Goal: Task Accomplishment & Management: Use online tool/utility

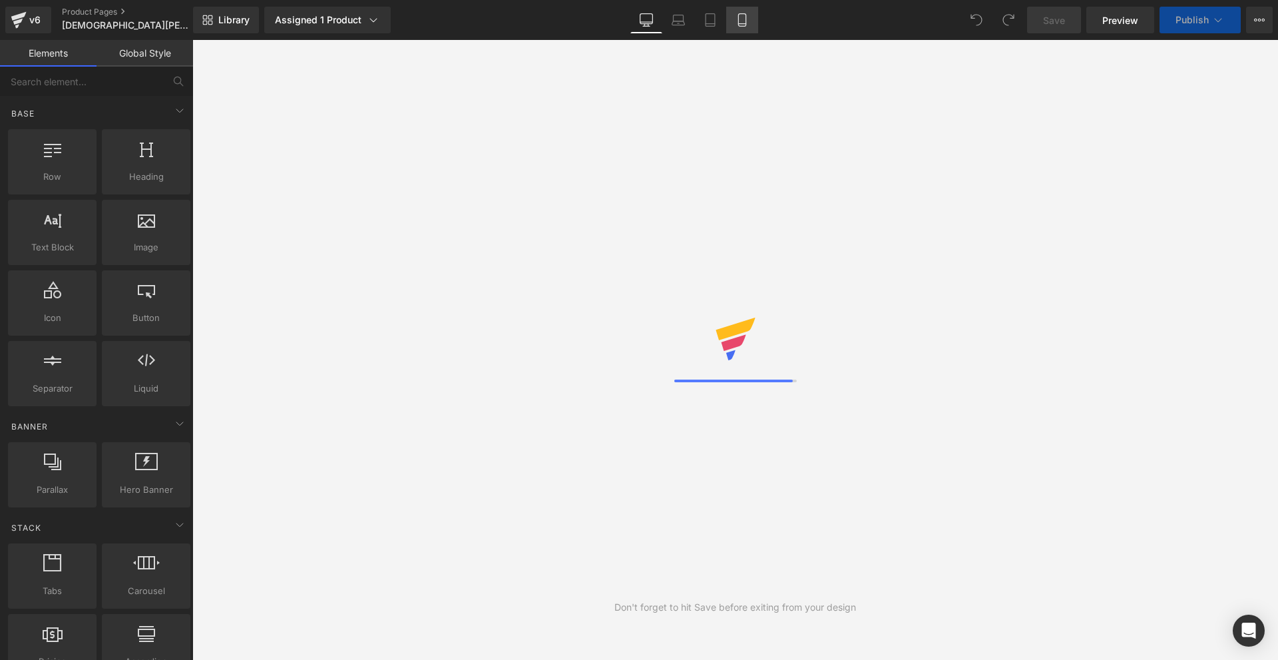
click at [746, 18] on icon at bounding box center [741, 20] width 7 height 13
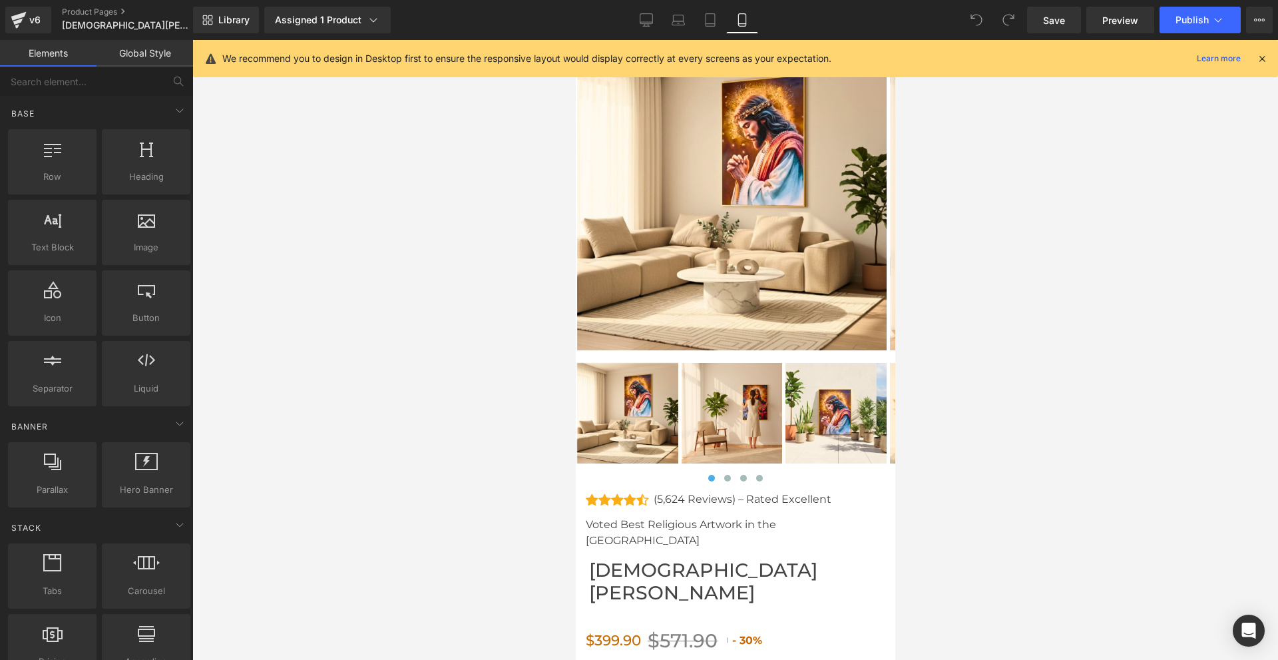
scroll to position [5793, 0]
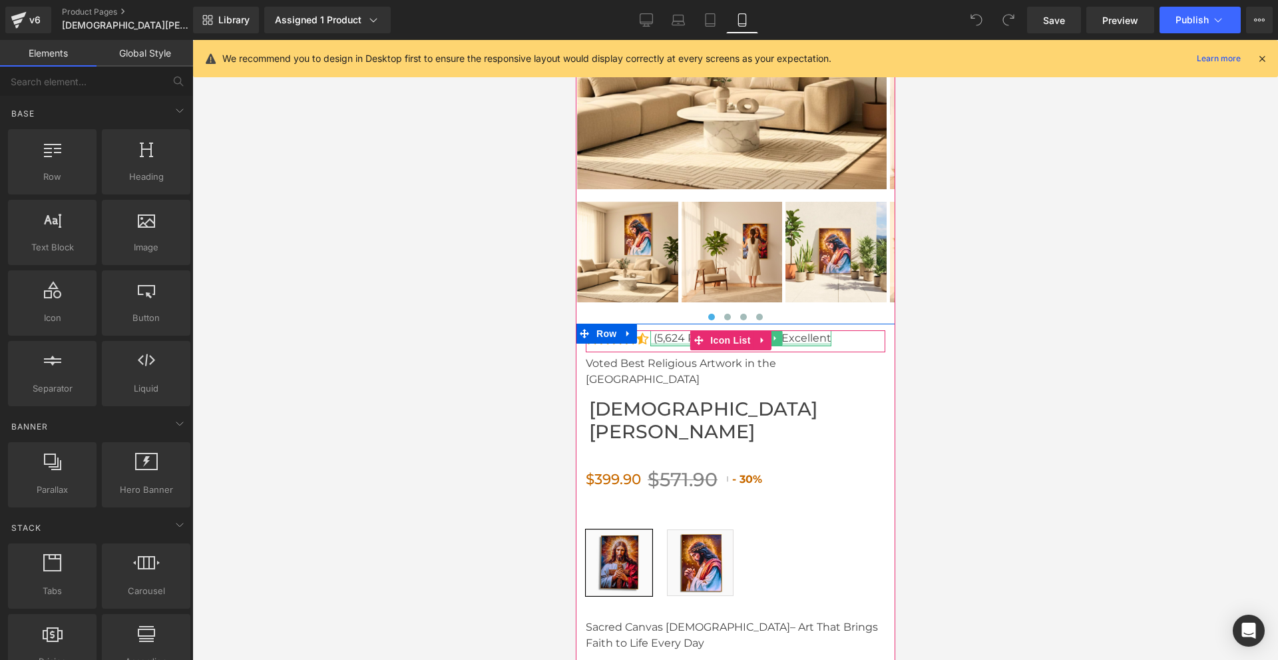
click at [677, 343] on div at bounding box center [740, 344] width 181 height 3
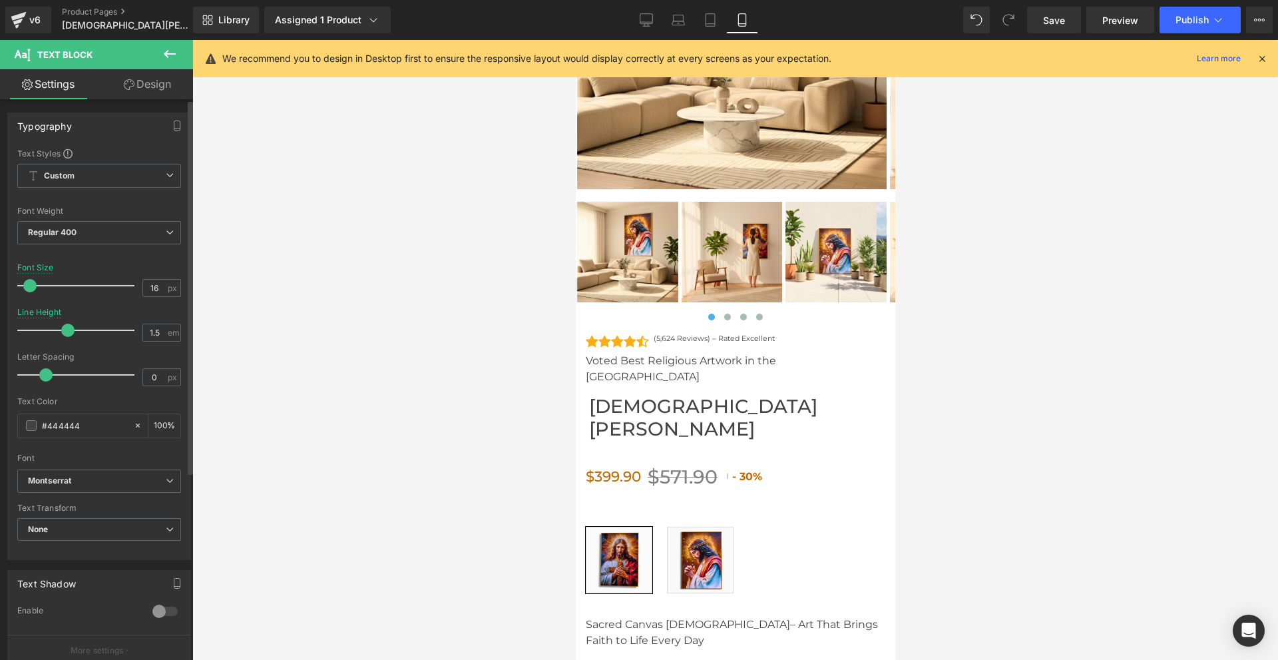
click at [31, 286] on span at bounding box center [29, 285] width 13 height 13
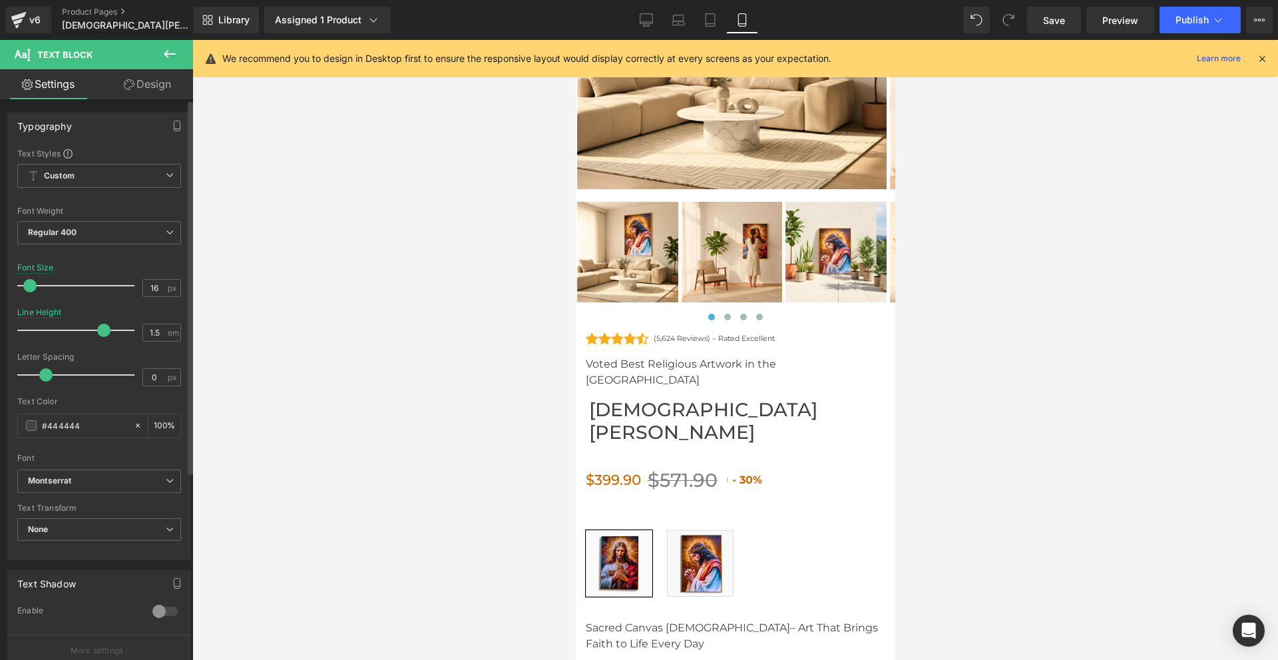
drag, startPoint x: 65, startPoint y: 327, endPoint x: 98, endPoint y: 332, distance: 33.0
click at [98, 332] on span at bounding box center [103, 330] width 13 height 13
click at [1049, 19] on span "Save" at bounding box center [1054, 20] width 22 height 14
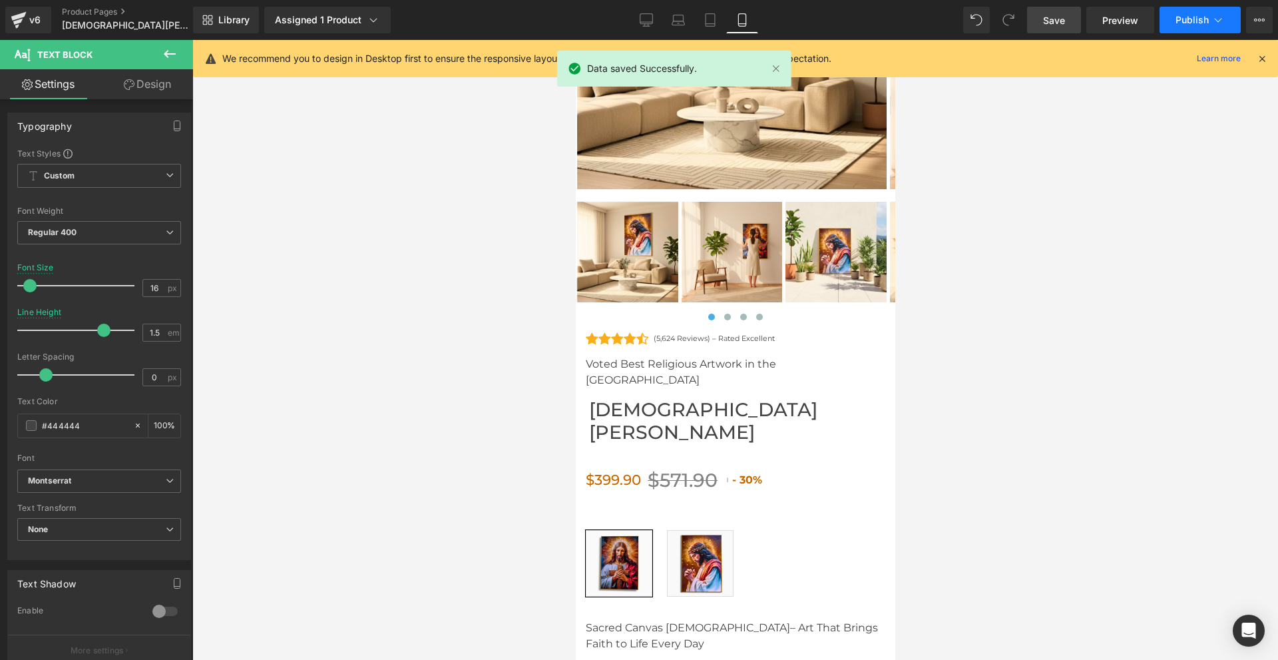
click at [1181, 18] on span "Publish" at bounding box center [1192, 20] width 33 height 11
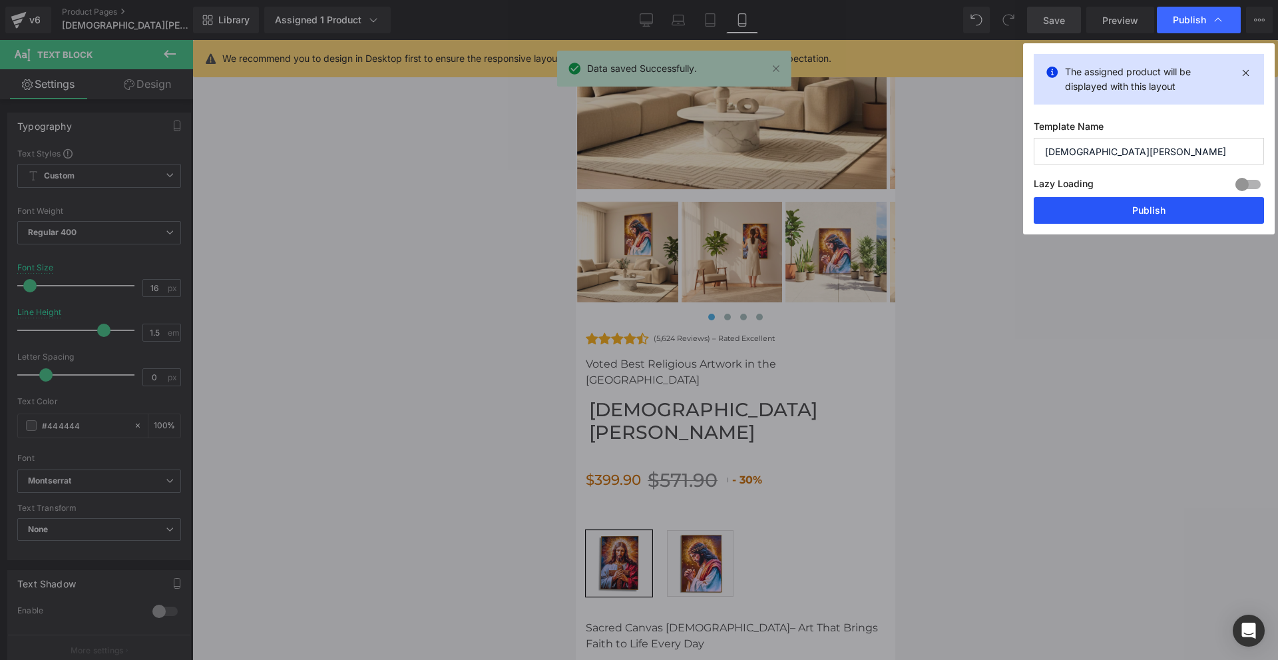
click at [1183, 202] on button "Publish" at bounding box center [1149, 210] width 230 height 27
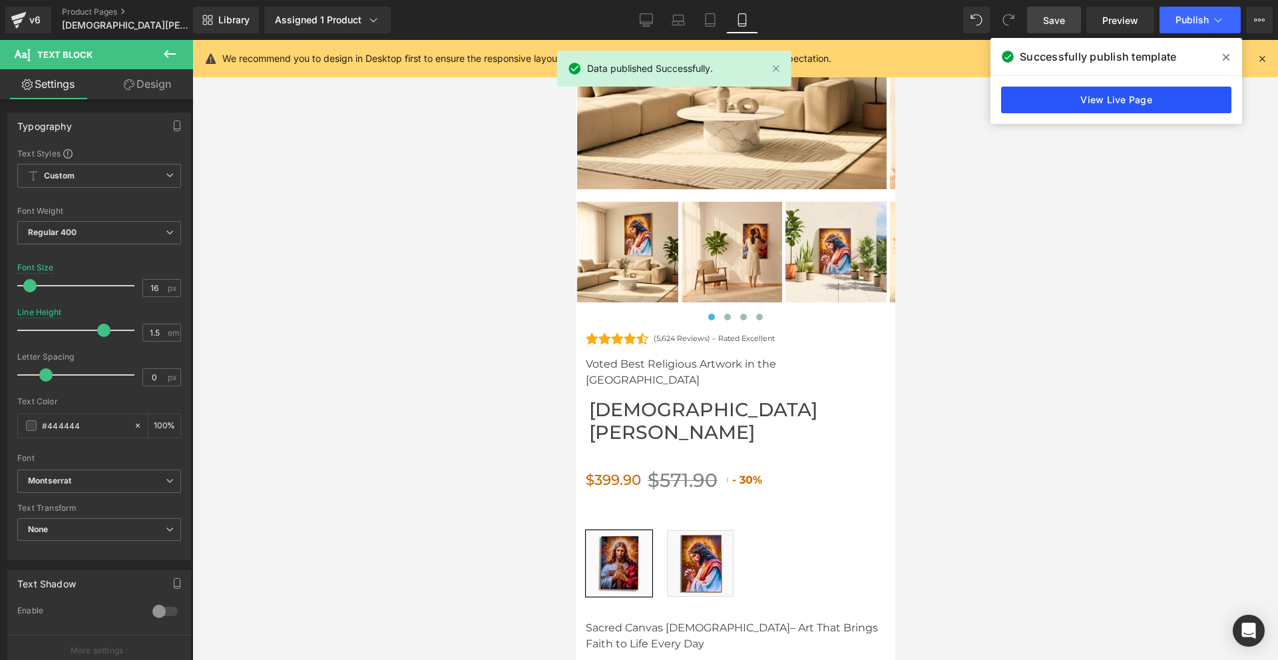
click at [1053, 99] on link "View Live Page" at bounding box center [1116, 100] width 230 height 27
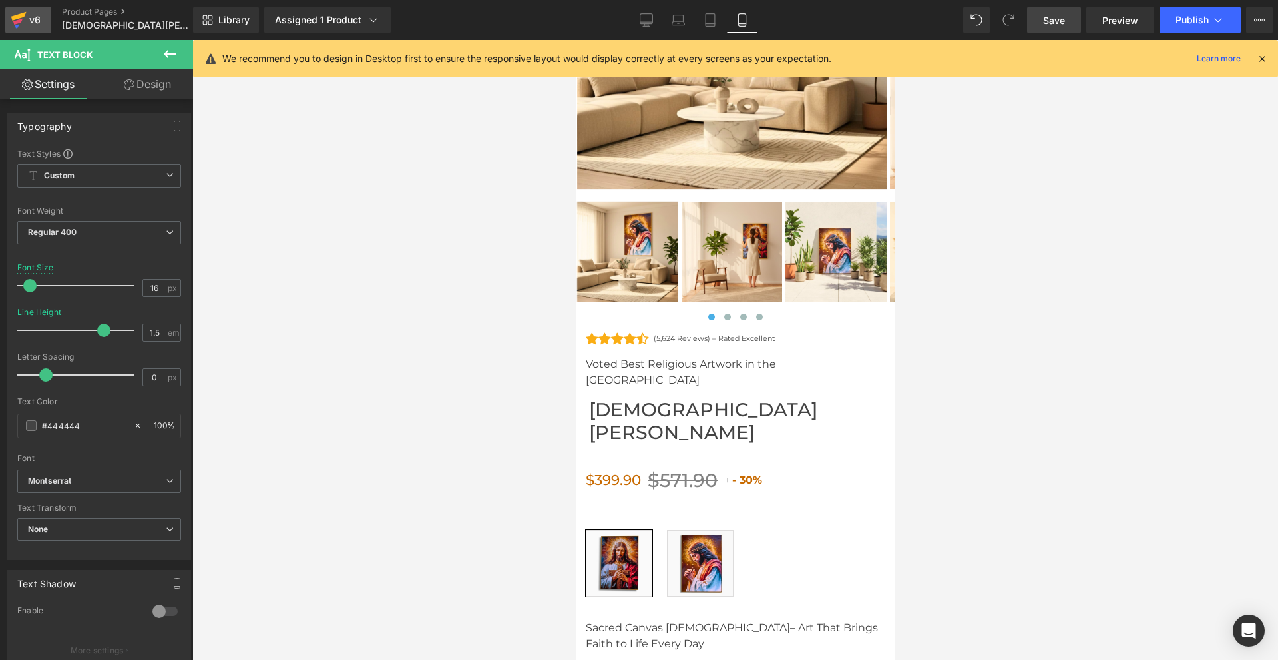
click at [29, 18] on div "v6" at bounding box center [35, 19] width 17 height 17
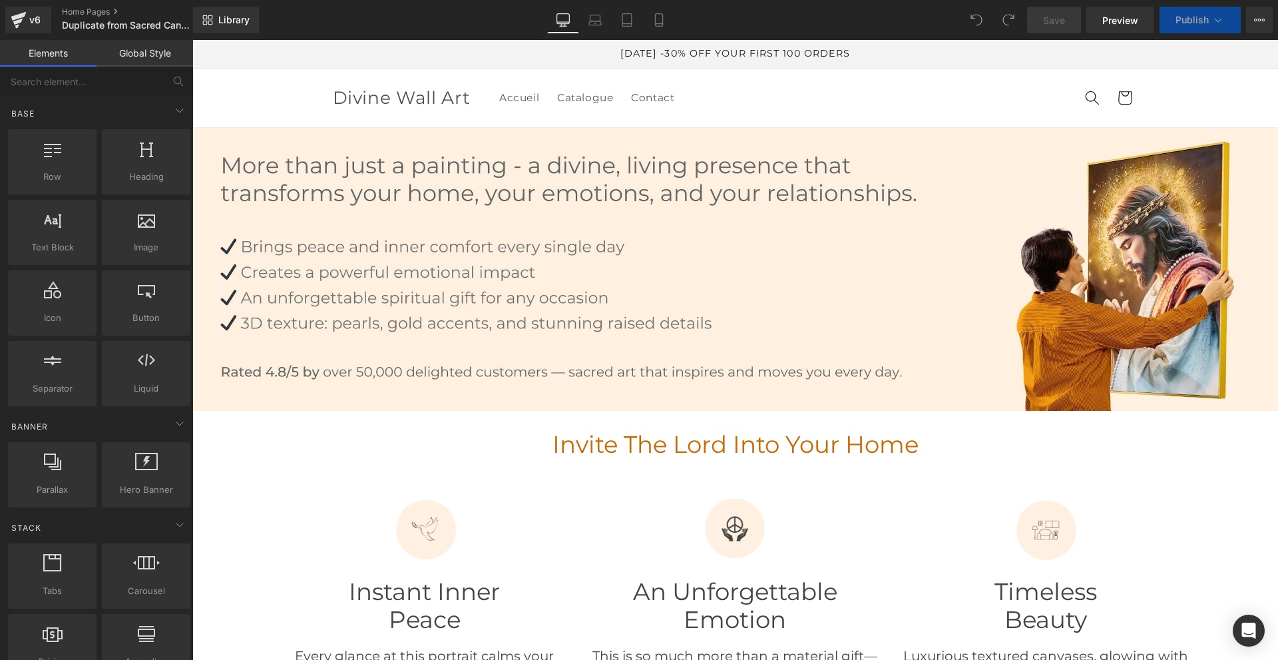
click at [149, 45] on link "Global Style" at bounding box center [145, 53] width 97 height 27
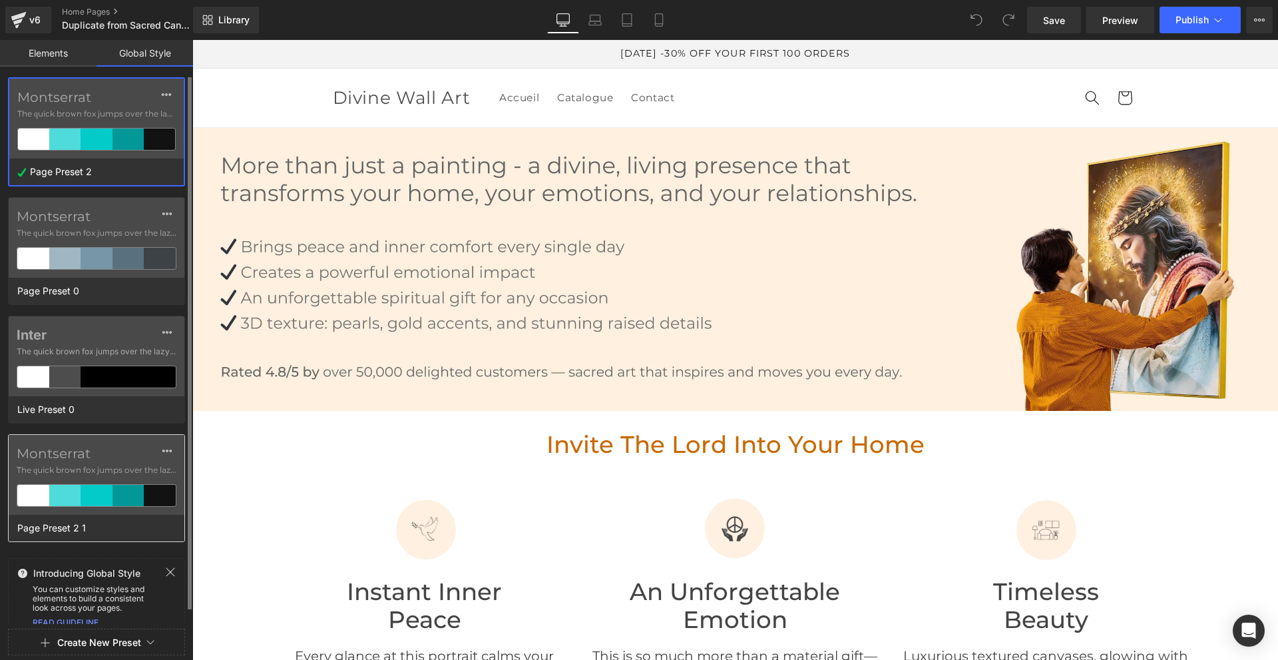
click at [75, 465] on span "The quick brown fox jumps over the lazy..." at bounding box center [97, 470] width 160 height 12
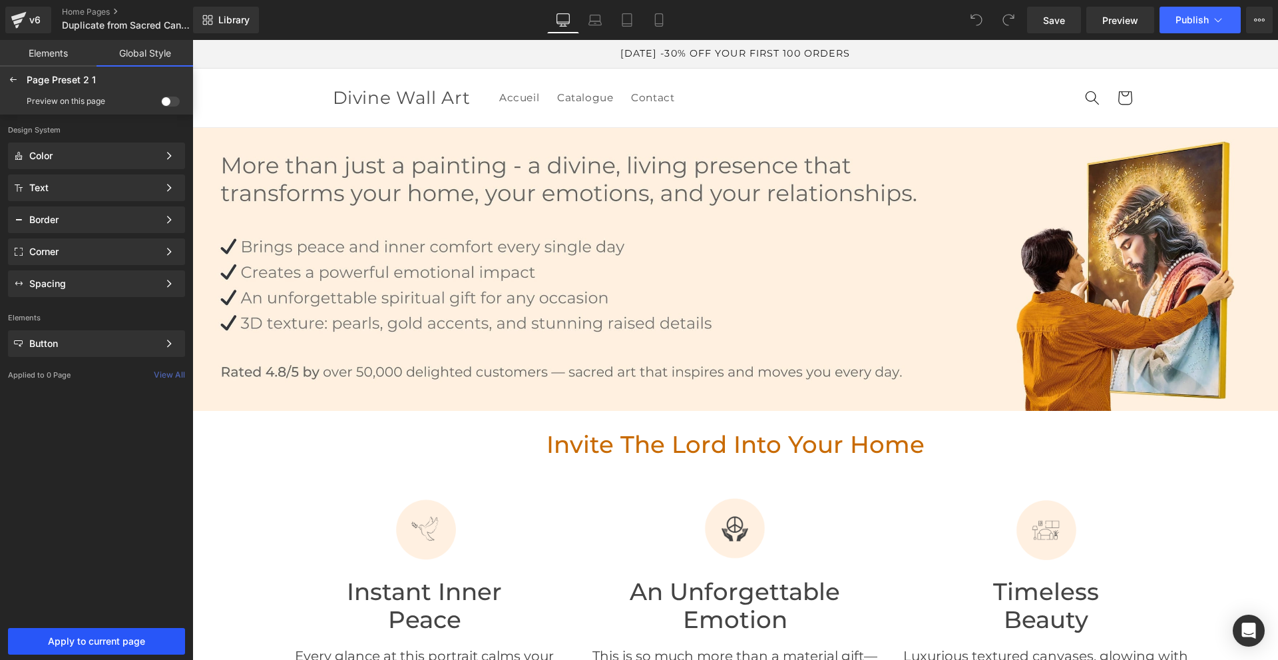
click at [94, 641] on span "Apply to current page" at bounding box center [96, 641] width 161 height 11
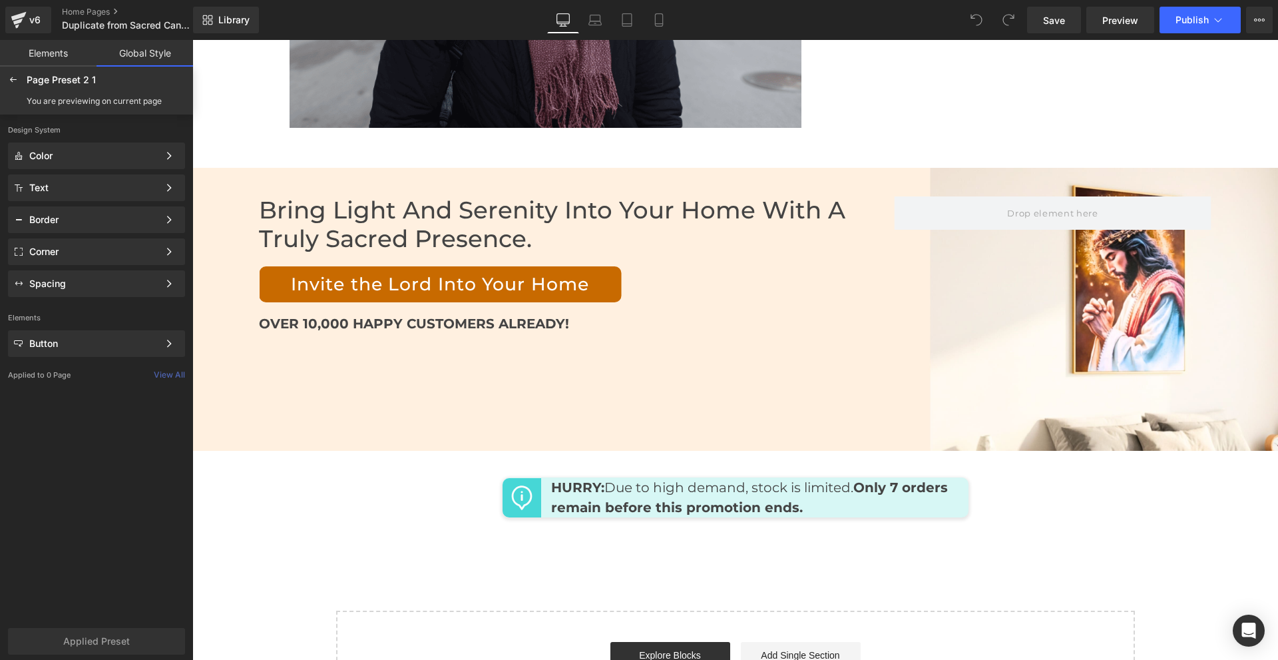
scroll to position [6646, 0]
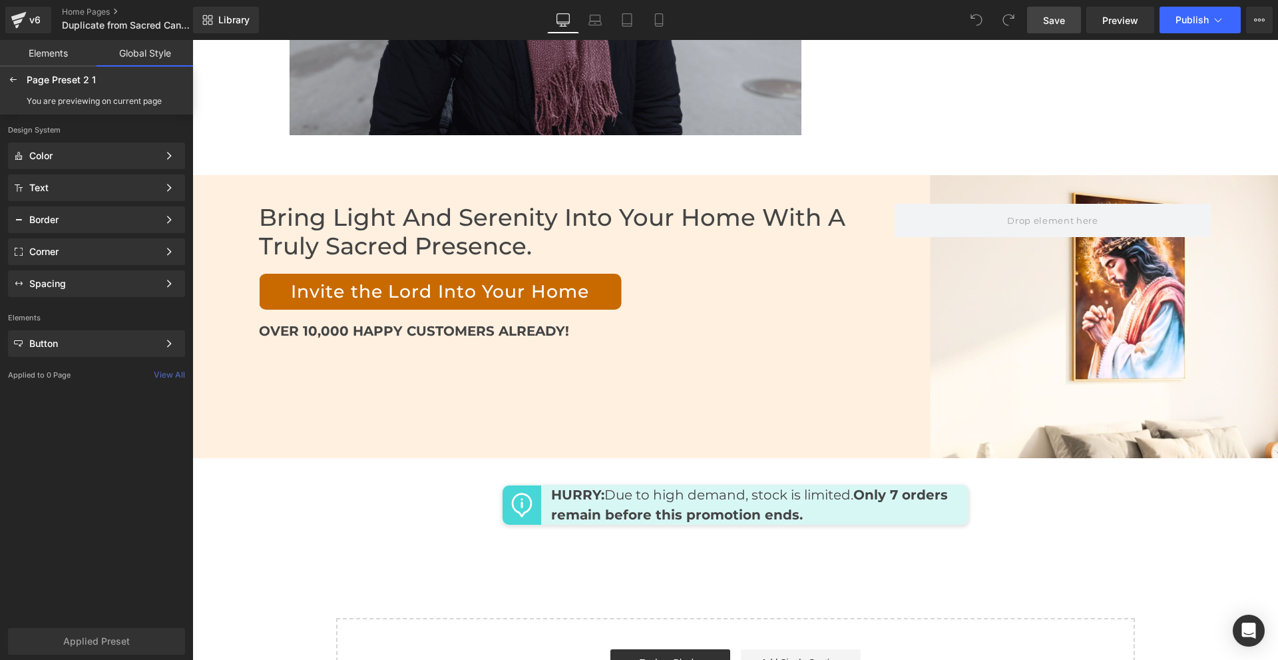
click at [1055, 14] on span "Save" at bounding box center [1054, 20] width 22 height 14
click at [1180, 15] on span "Publish" at bounding box center [1192, 20] width 33 height 11
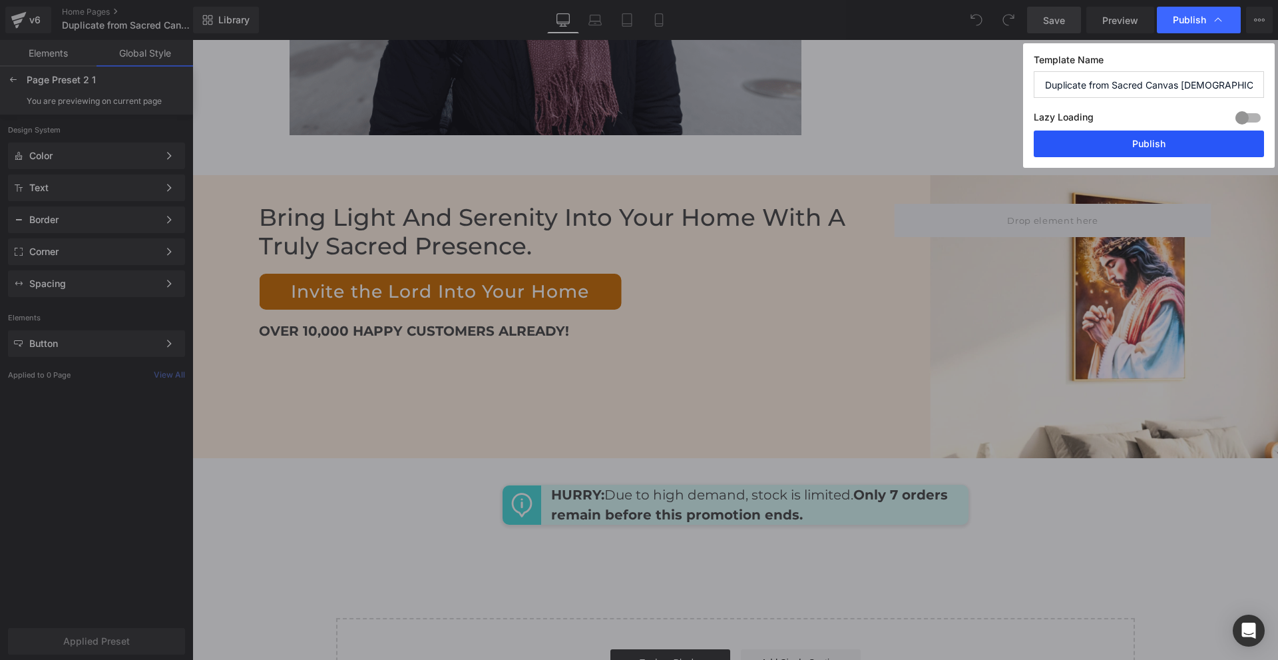
click at [1157, 143] on button "Publish" at bounding box center [1149, 144] width 230 height 27
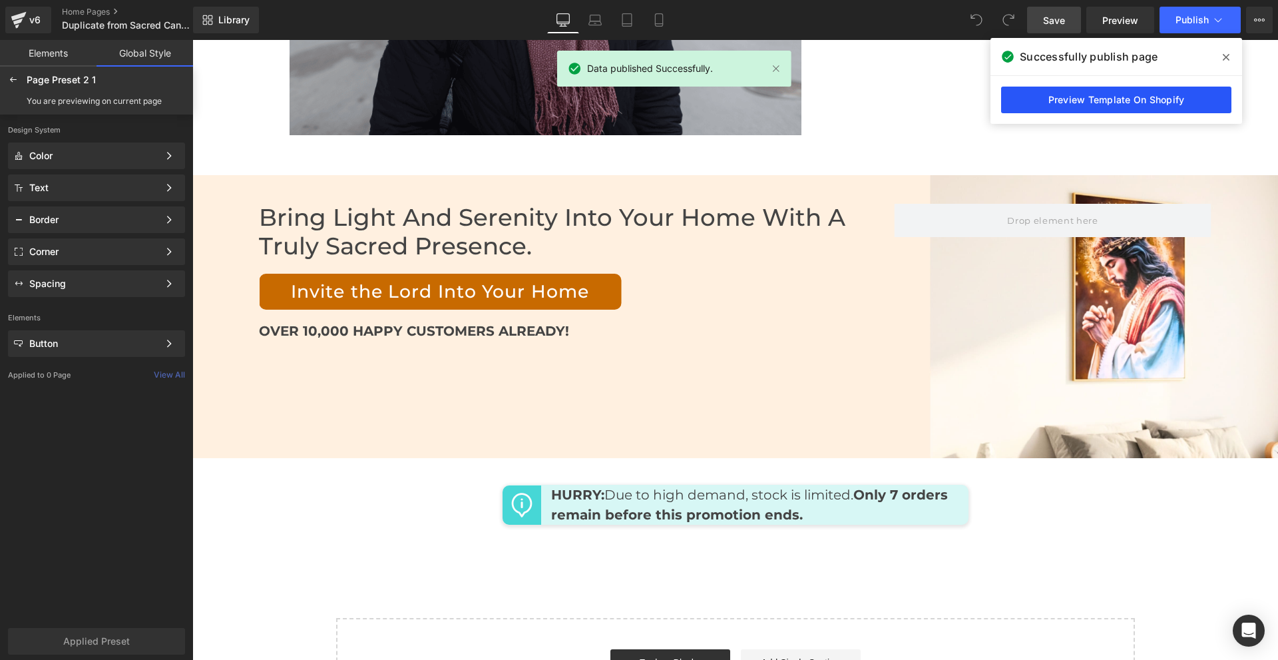
click at [1153, 100] on link "Preview Template On Shopify" at bounding box center [1116, 100] width 230 height 27
